Goal: Find specific fact: Find specific fact

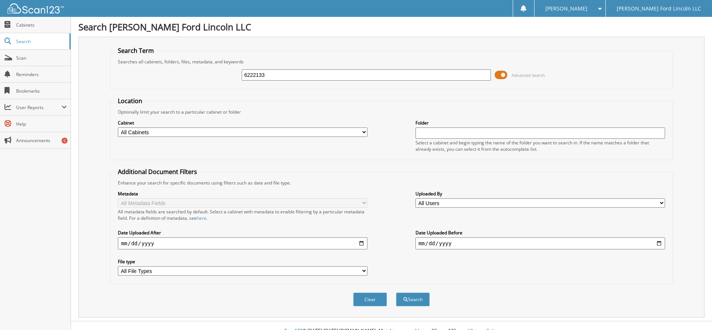
type input "6222133"
click at [396, 293] on button "Search" at bounding box center [413, 300] width 34 height 14
click at [200, 118] on div "Cabinet All Cabinets PARTS SERVICE RO Needs Filing Folder" at bounding box center [391, 135] width 554 height 41
click at [421, 299] on button "Search" at bounding box center [413, 300] width 34 height 14
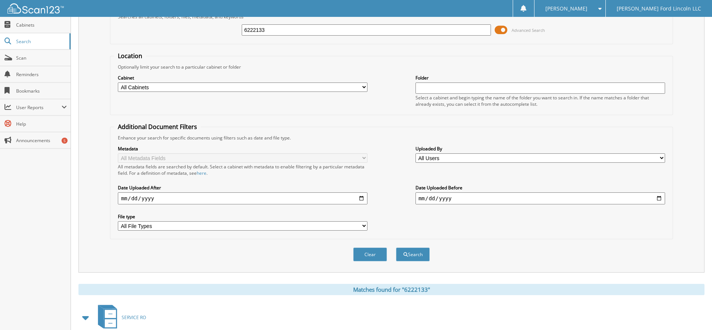
scroll to position [119, 0]
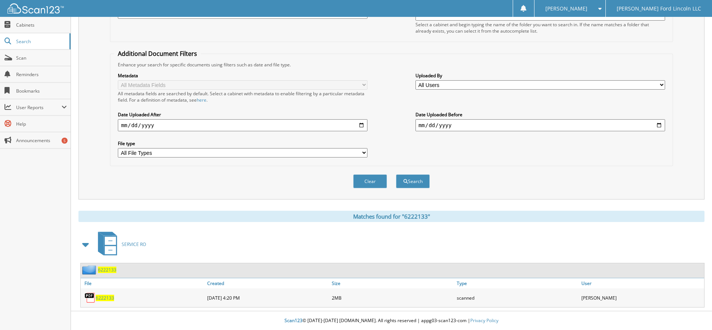
click at [105, 297] on span "6222133" at bounding box center [105, 298] width 18 height 6
